Goal: Information Seeking & Learning: Learn about a topic

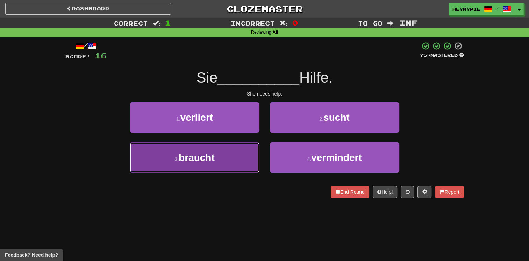
click at [217, 160] on button "3 . braucht" at bounding box center [194, 157] width 129 height 30
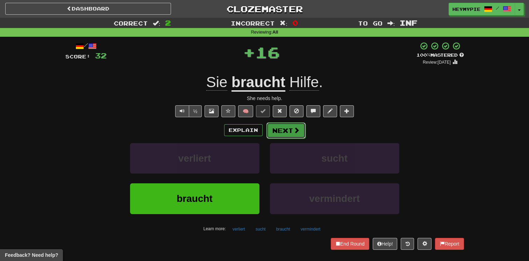
click at [283, 134] on button "Next" at bounding box center [286, 130] width 39 height 16
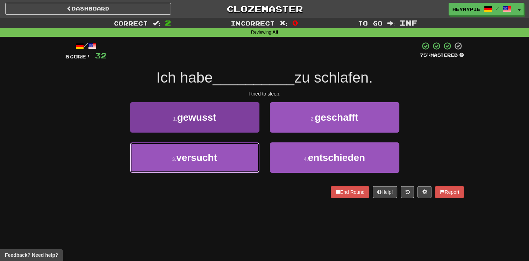
click at [207, 166] on button "3 . versucht" at bounding box center [194, 157] width 129 height 30
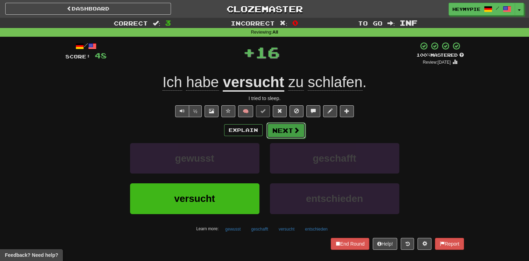
click at [286, 131] on button "Next" at bounding box center [286, 130] width 39 height 16
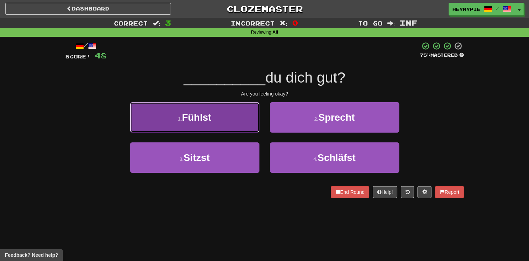
click at [210, 122] on button "1 . Fühlst" at bounding box center [194, 117] width 129 height 30
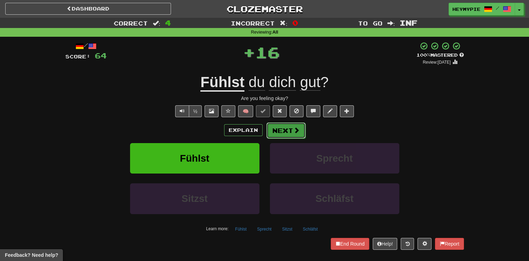
click at [280, 131] on button "Next" at bounding box center [286, 130] width 39 height 16
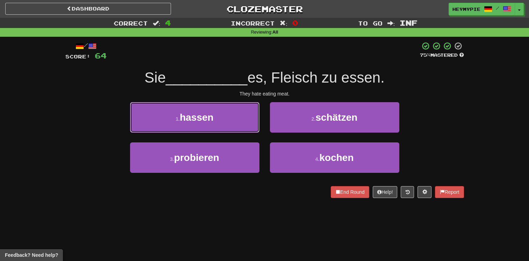
click at [212, 121] on span "hassen" at bounding box center [197, 117] width 34 height 11
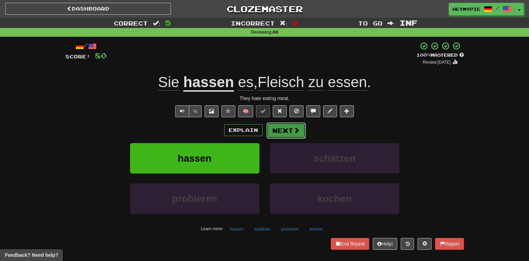
click at [280, 135] on button "Next" at bounding box center [286, 130] width 39 height 16
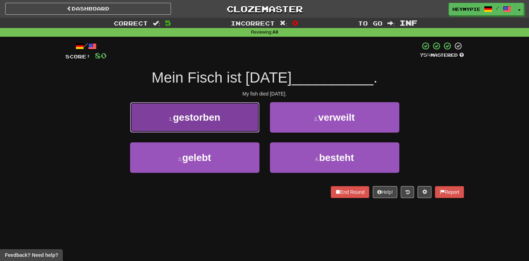
click at [216, 125] on button "1 . gestorben" at bounding box center [194, 117] width 129 height 30
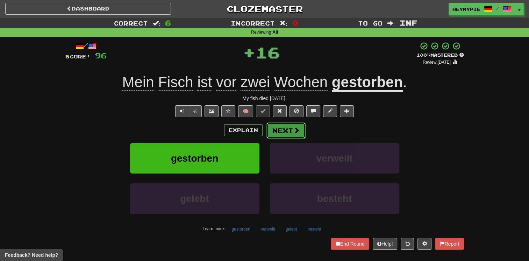
click at [288, 136] on button "Next" at bounding box center [286, 130] width 39 height 16
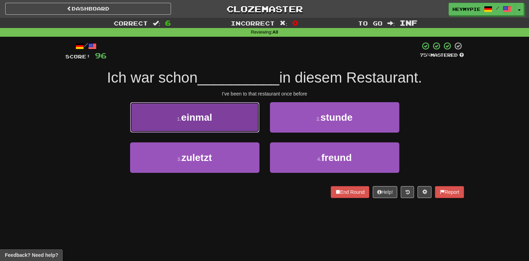
click at [220, 121] on button "1 . einmal" at bounding box center [194, 117] width 129 height 30
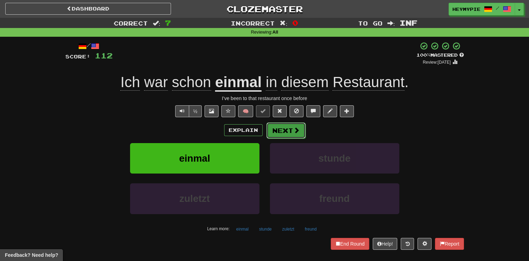
click at [273, 137] on button "Next" at bounding box center [286, 130] width 39 height 16
